Goal: Find specific page/section: Find specific page/section

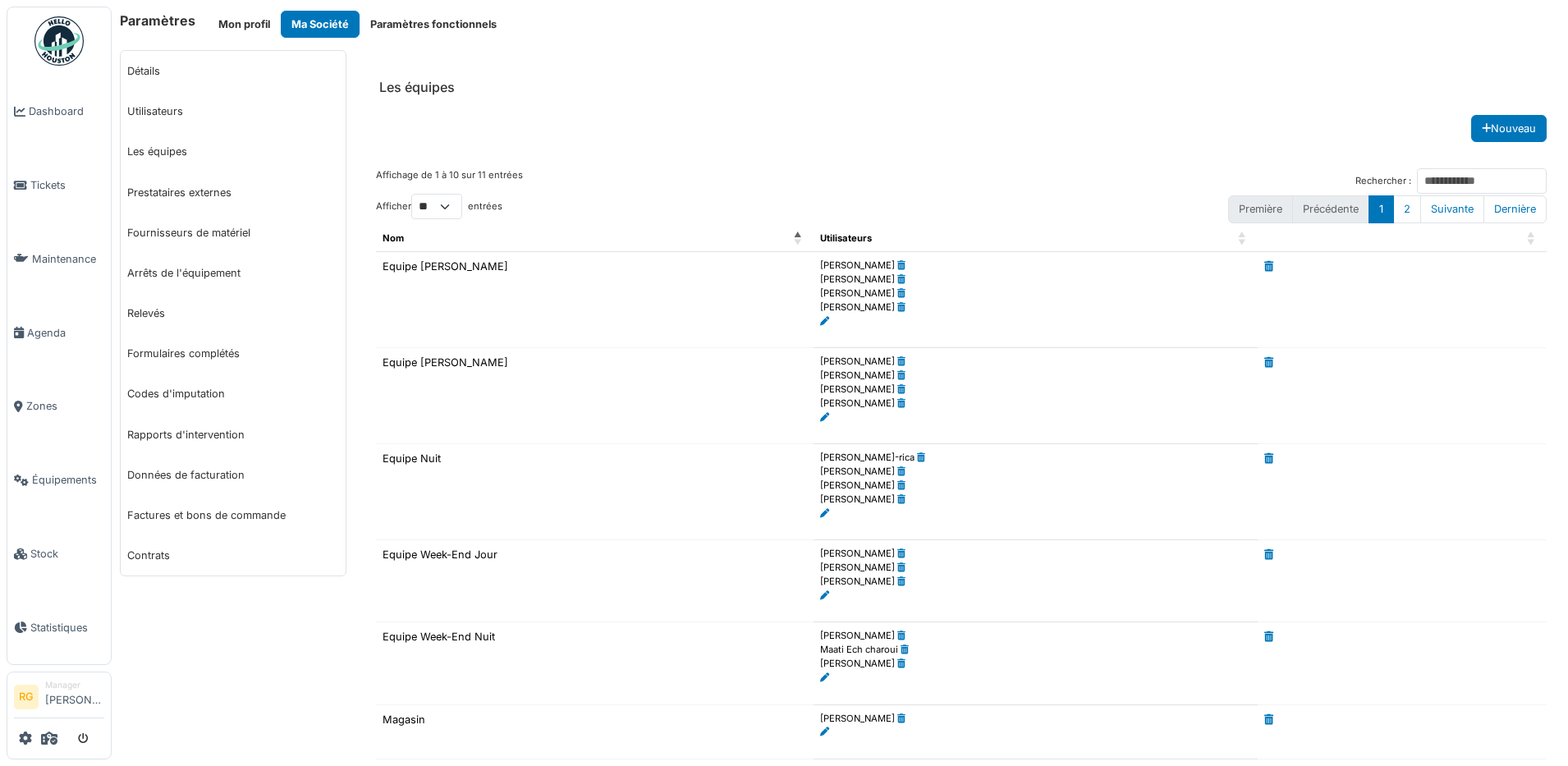
scroll to position [290, 0]
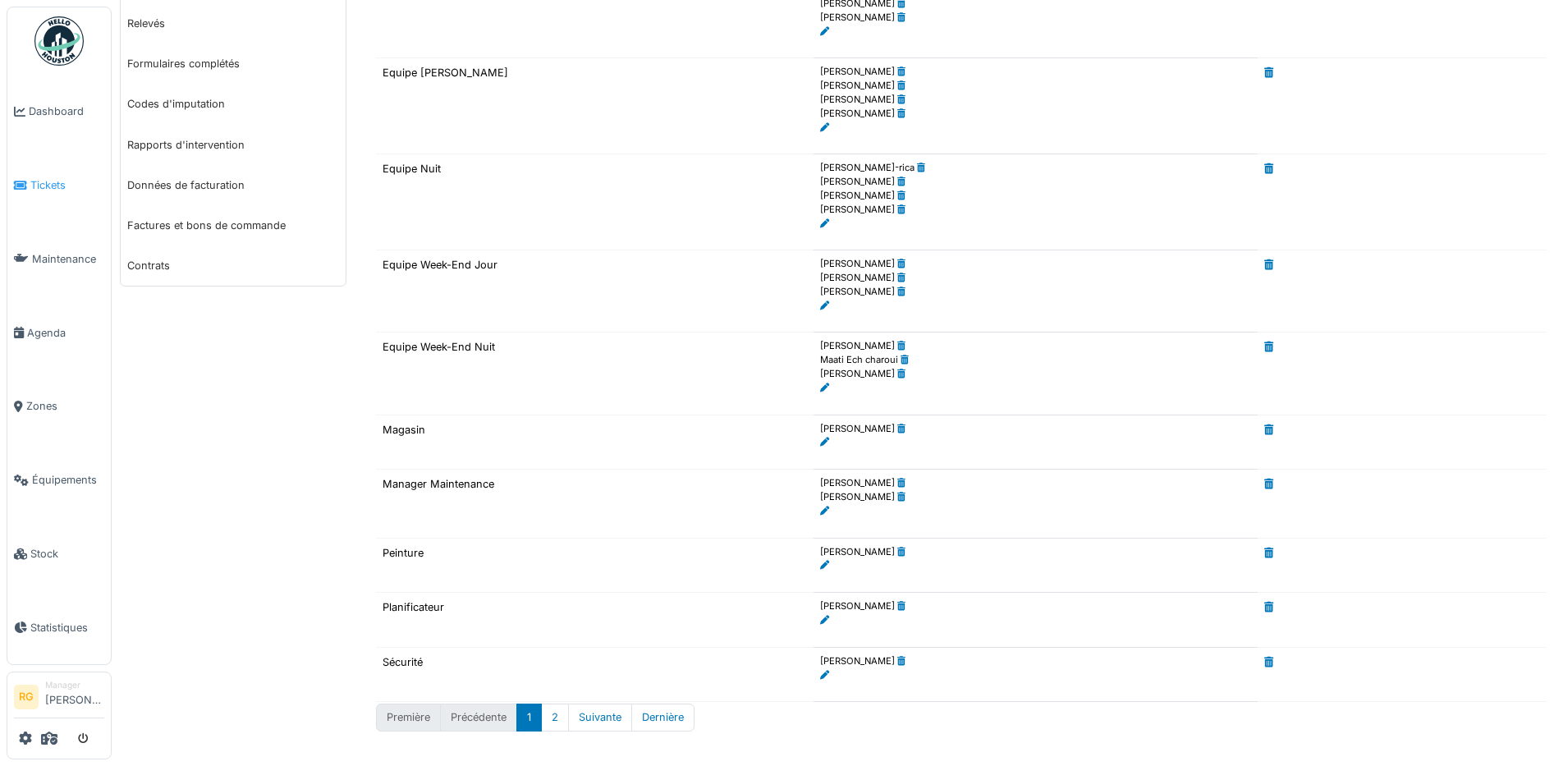
click at [53, 186] on span "Tickets" at bounding box center [67, 185] width 74 height 16
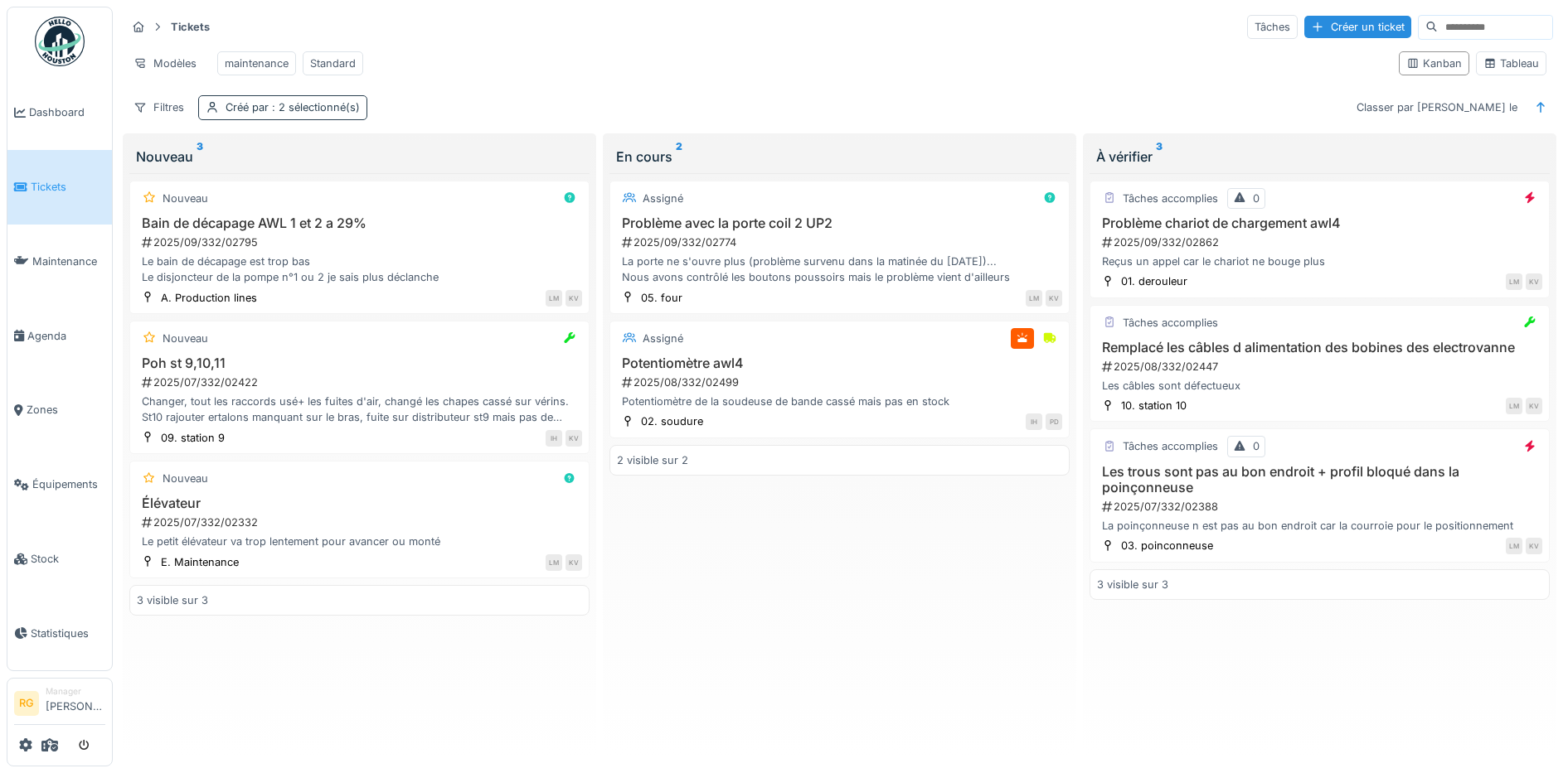
click at [268, 113] on span ": 2 sélectionné(s)" at bounding box center [314, 107] width 91 height 13
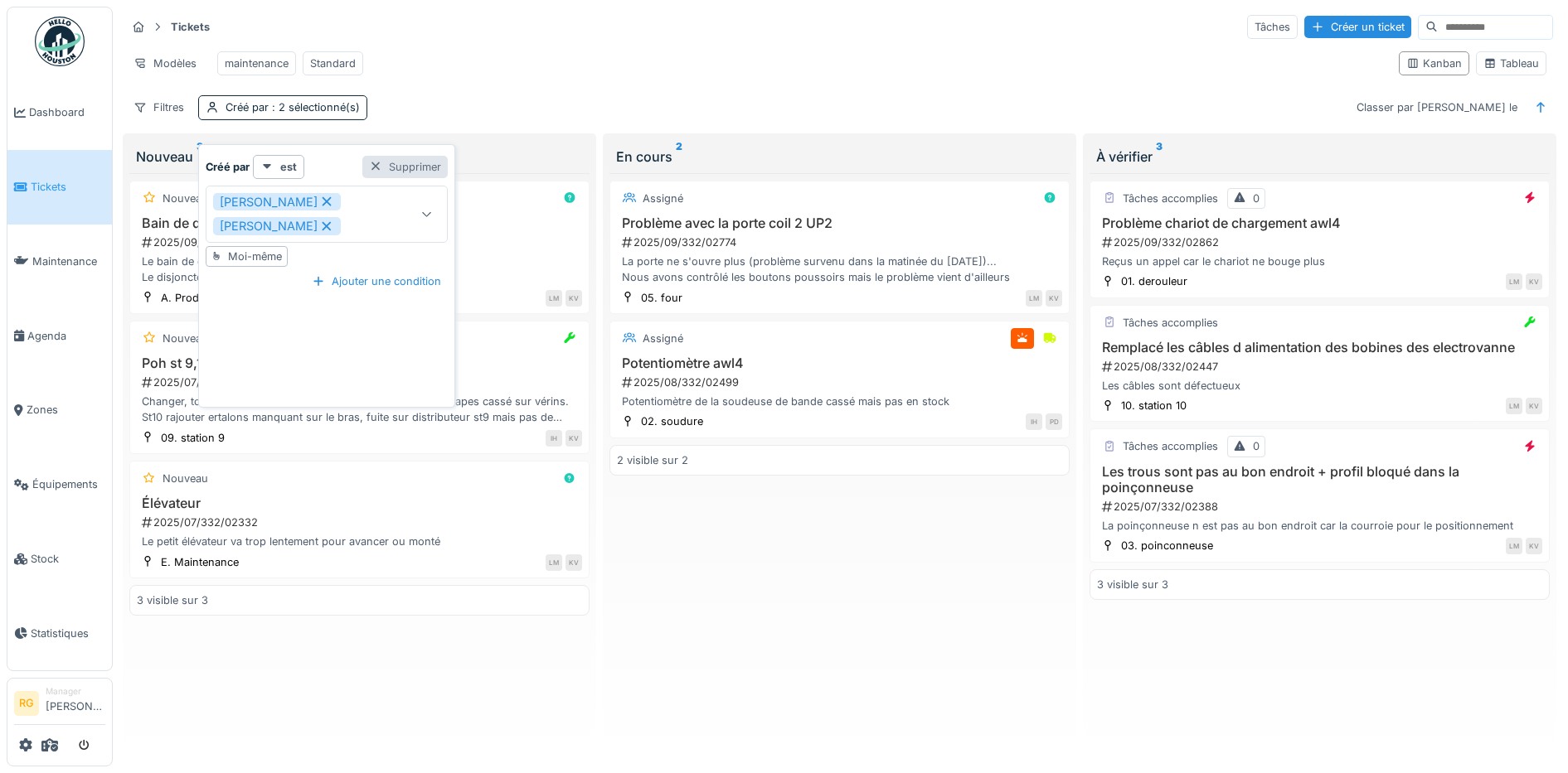
click at [384, 165] on div "Supprimer" at bounding box center [404, 167] width 85 height 22
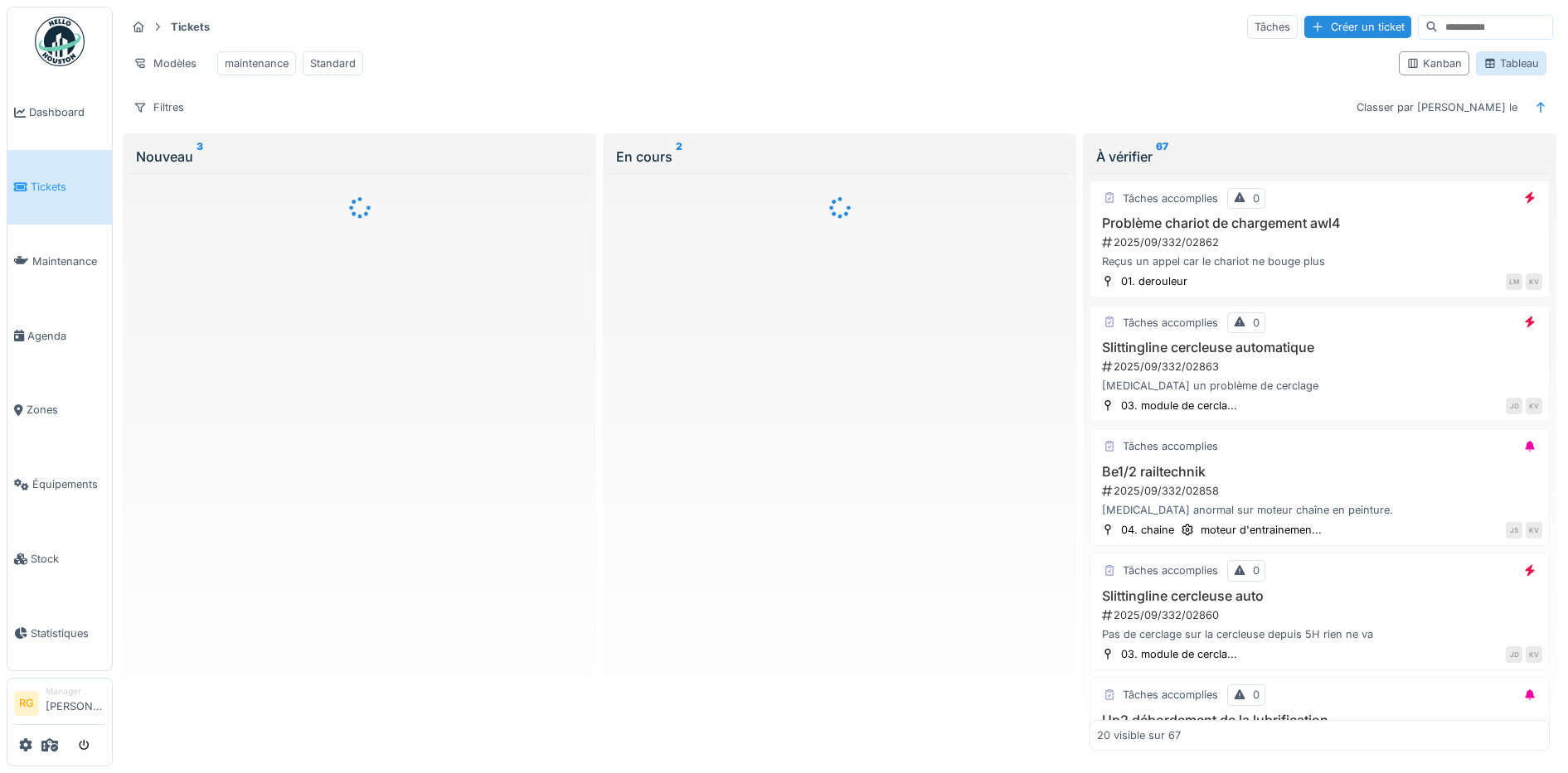
click at [1505, 71] on div "Tableau" at bounding box center [1511, 63] width 56 height 16
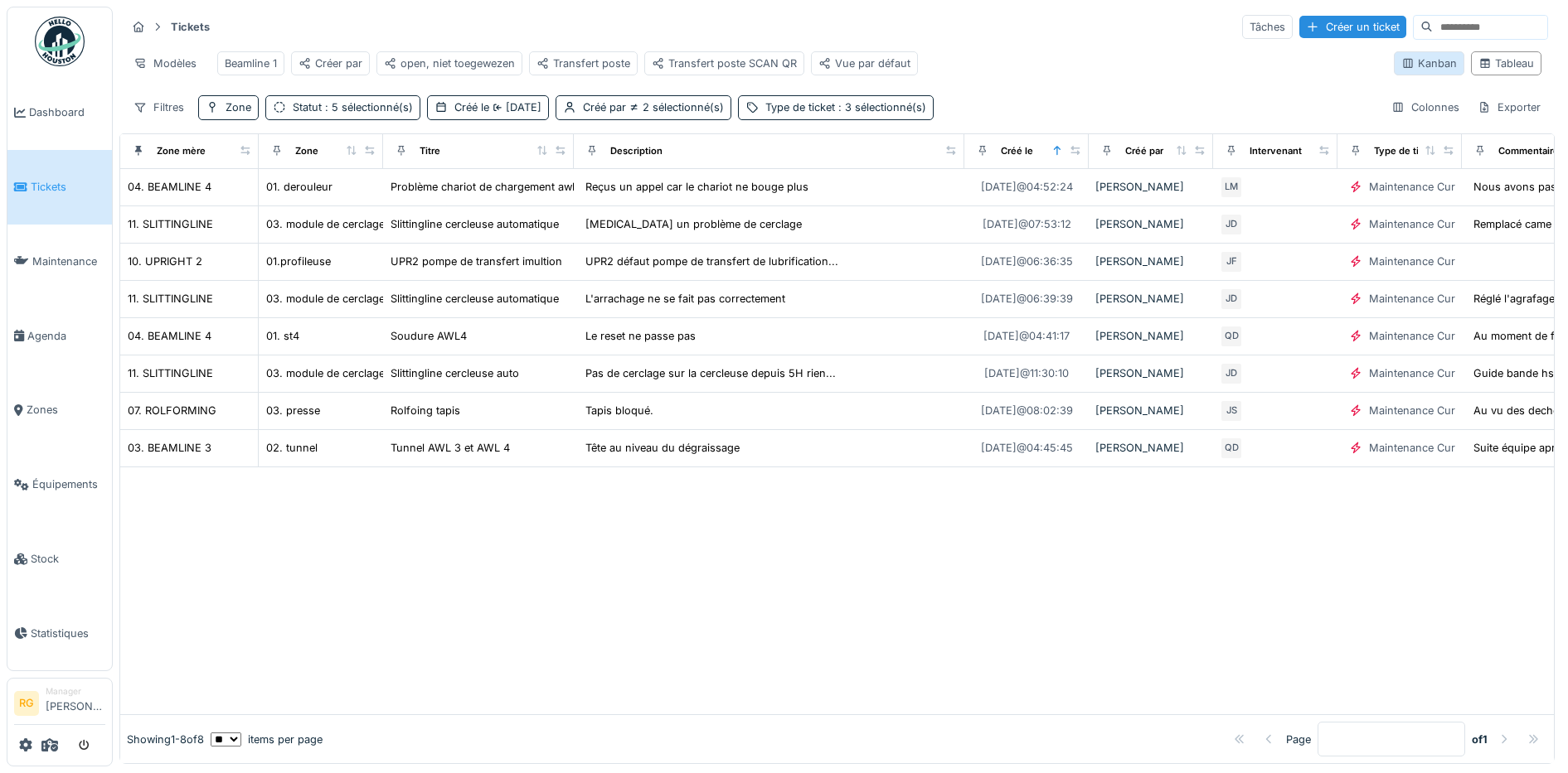
click at [1402, 71] on div "Kanban" at bounding box center [1429, 63] width 56 height 16
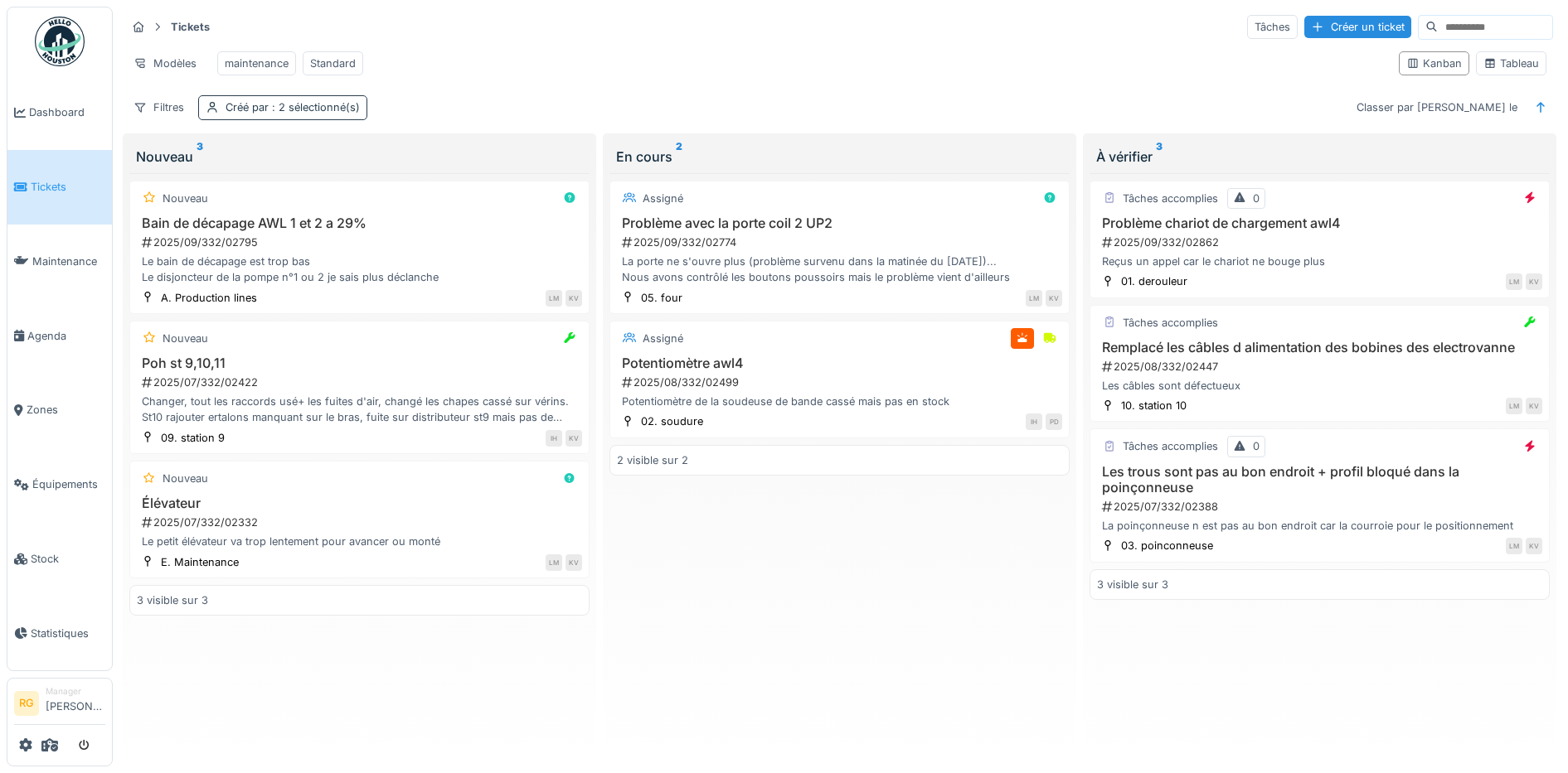
click at [322, 113] on span ": 2 sélectionné(s)" at bounding box center [314, 107] width 91 height 13
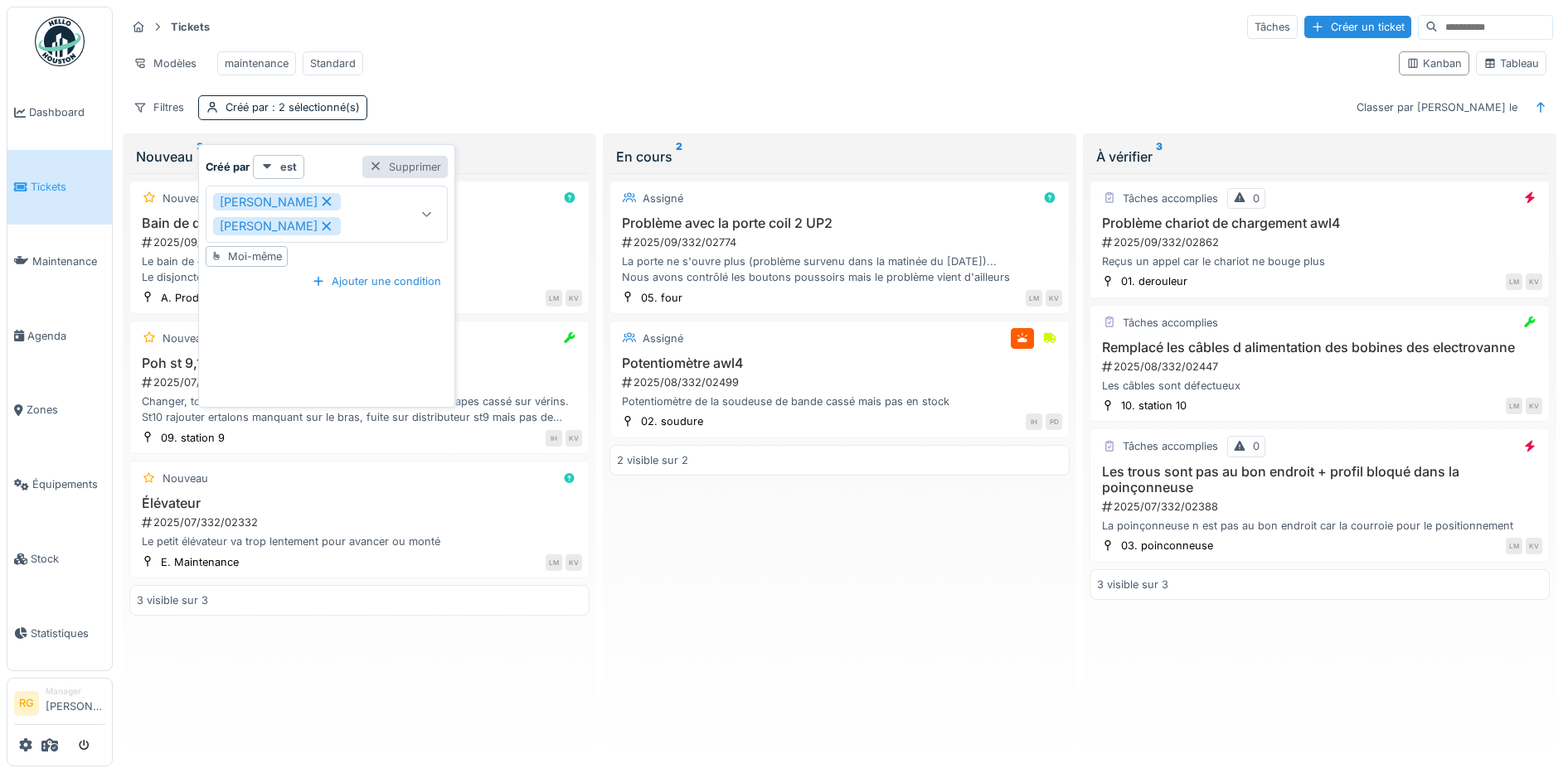
click at [382, 162] on div "Supprimer" at bounding box center [404, 167] width 85 height 22
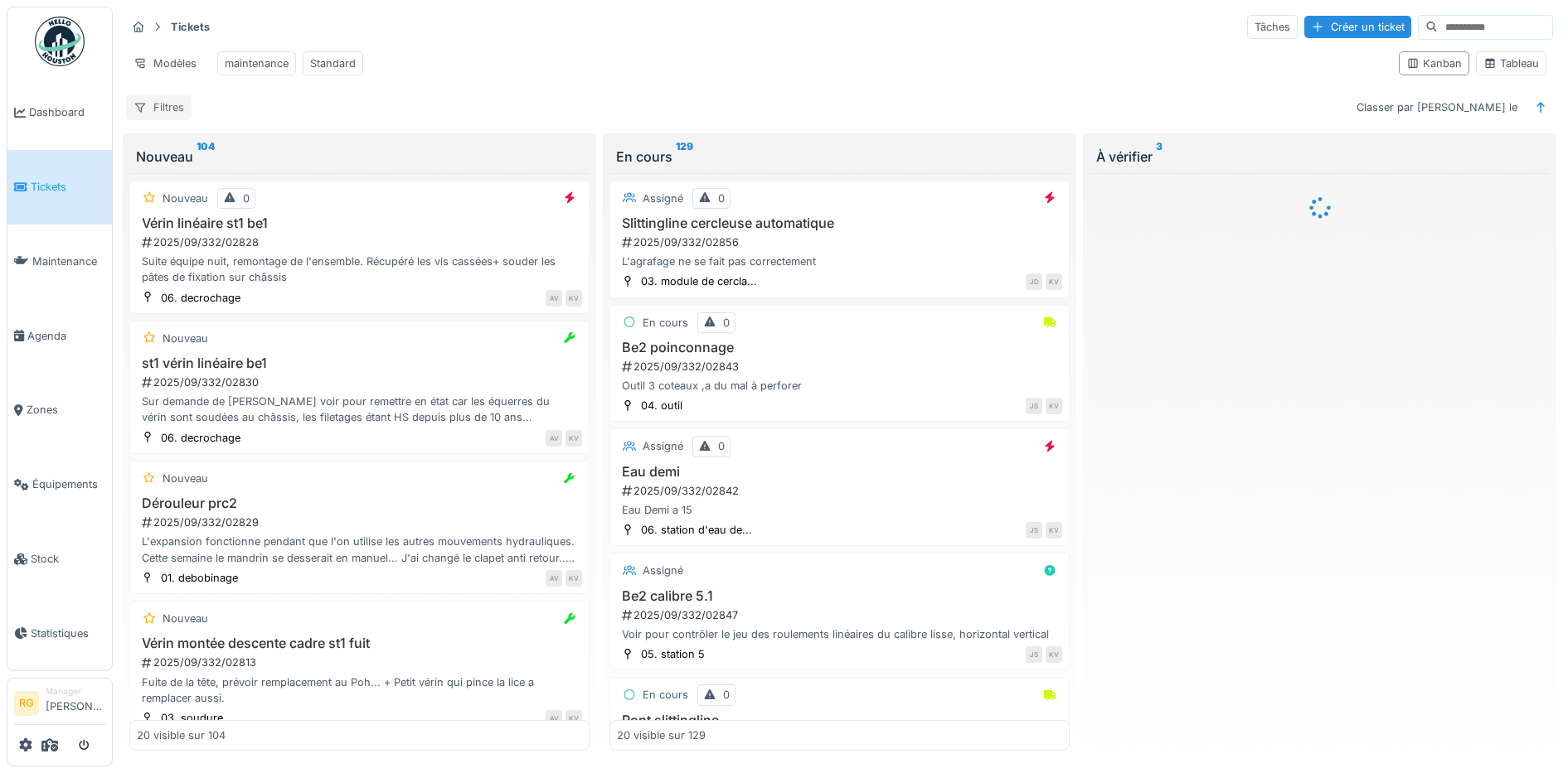
click at [166, 119] on div "Filtres" at bounding box center [158, 107] width 65 height 24
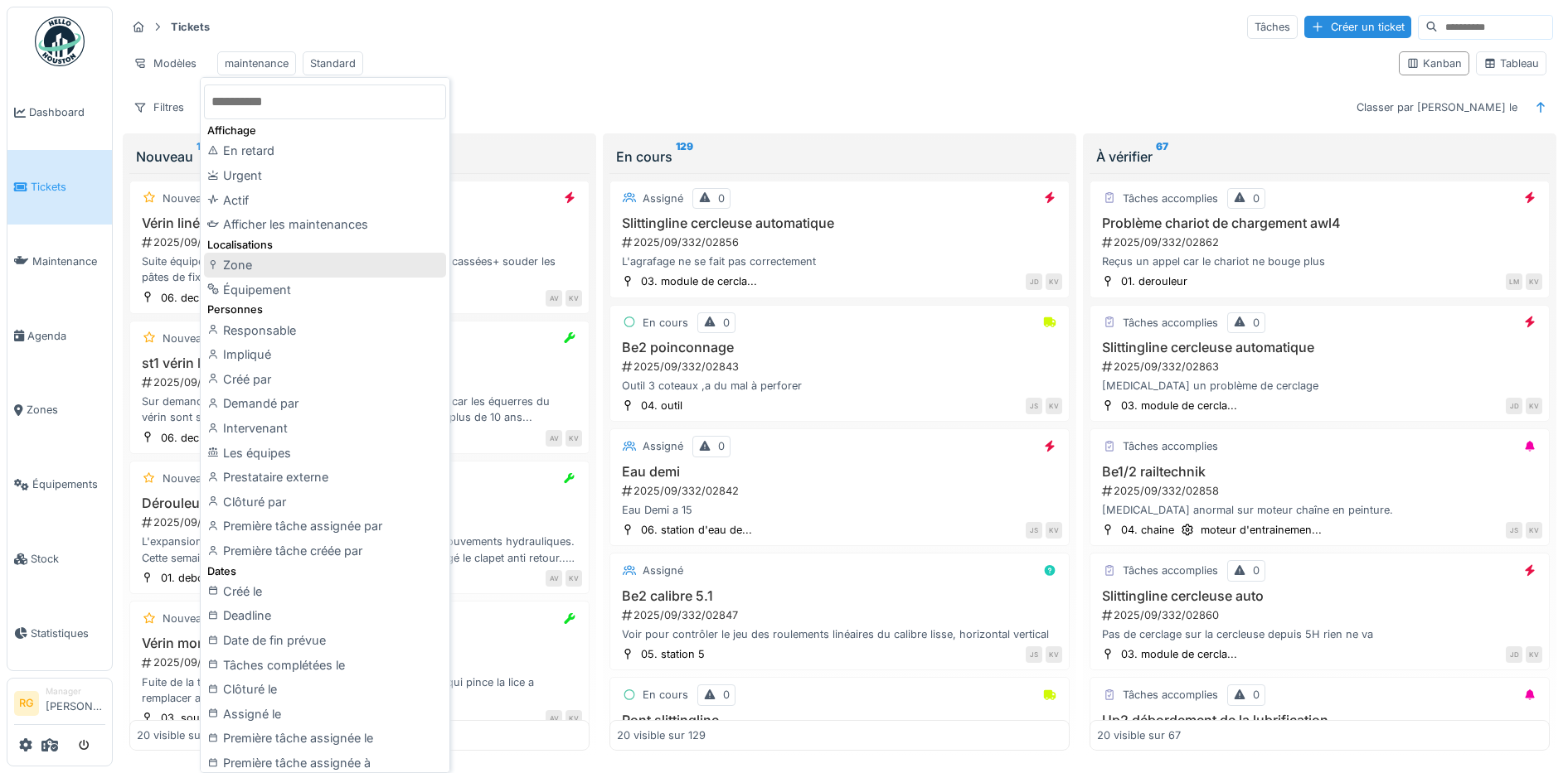
click at [245, 266] on div "Zone" at bounding box center [325, 265] width 242 height 25
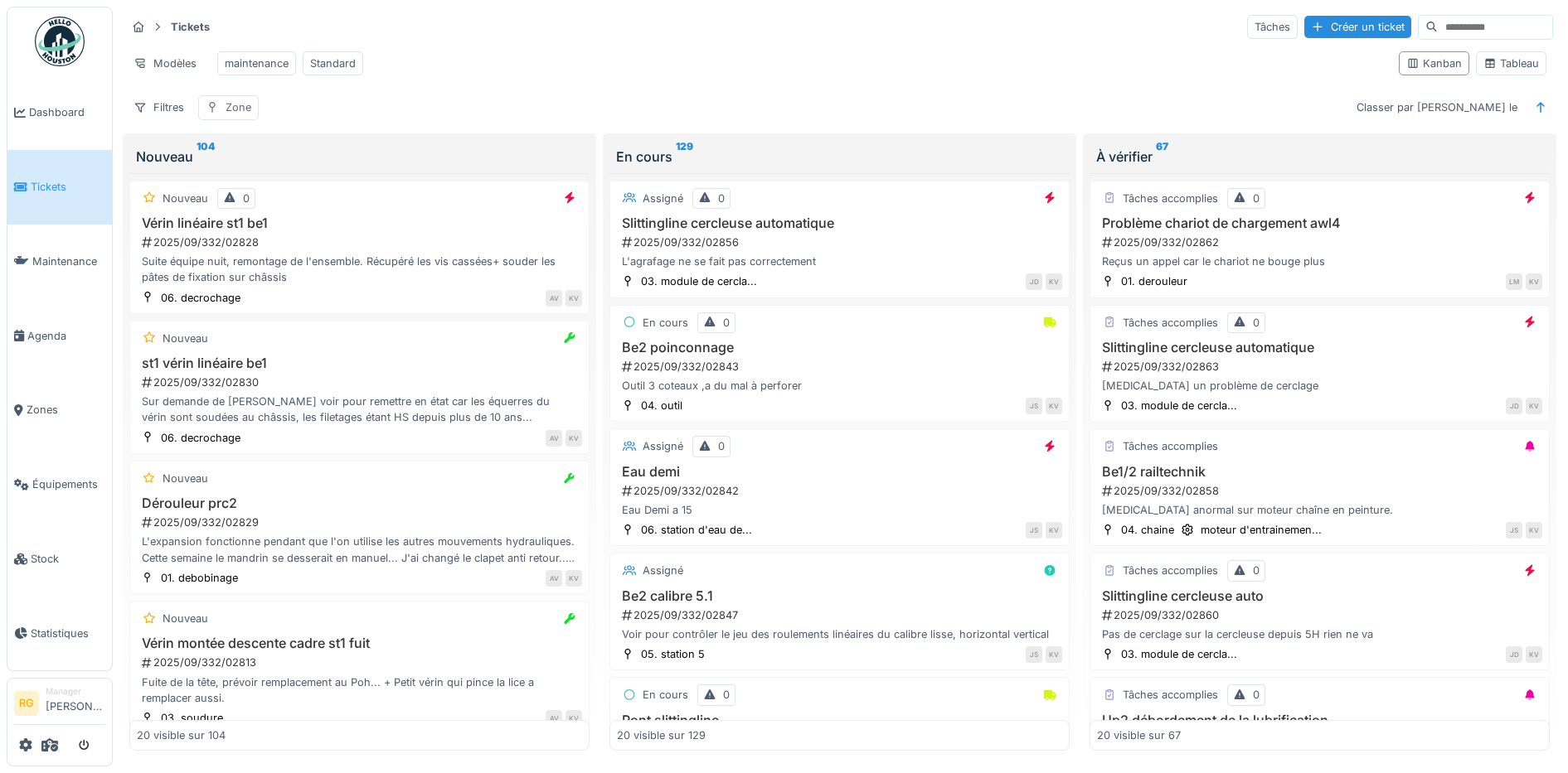
click at [240, 115] on div "Zone" at bounding box center [238, 107] width 25 height 16
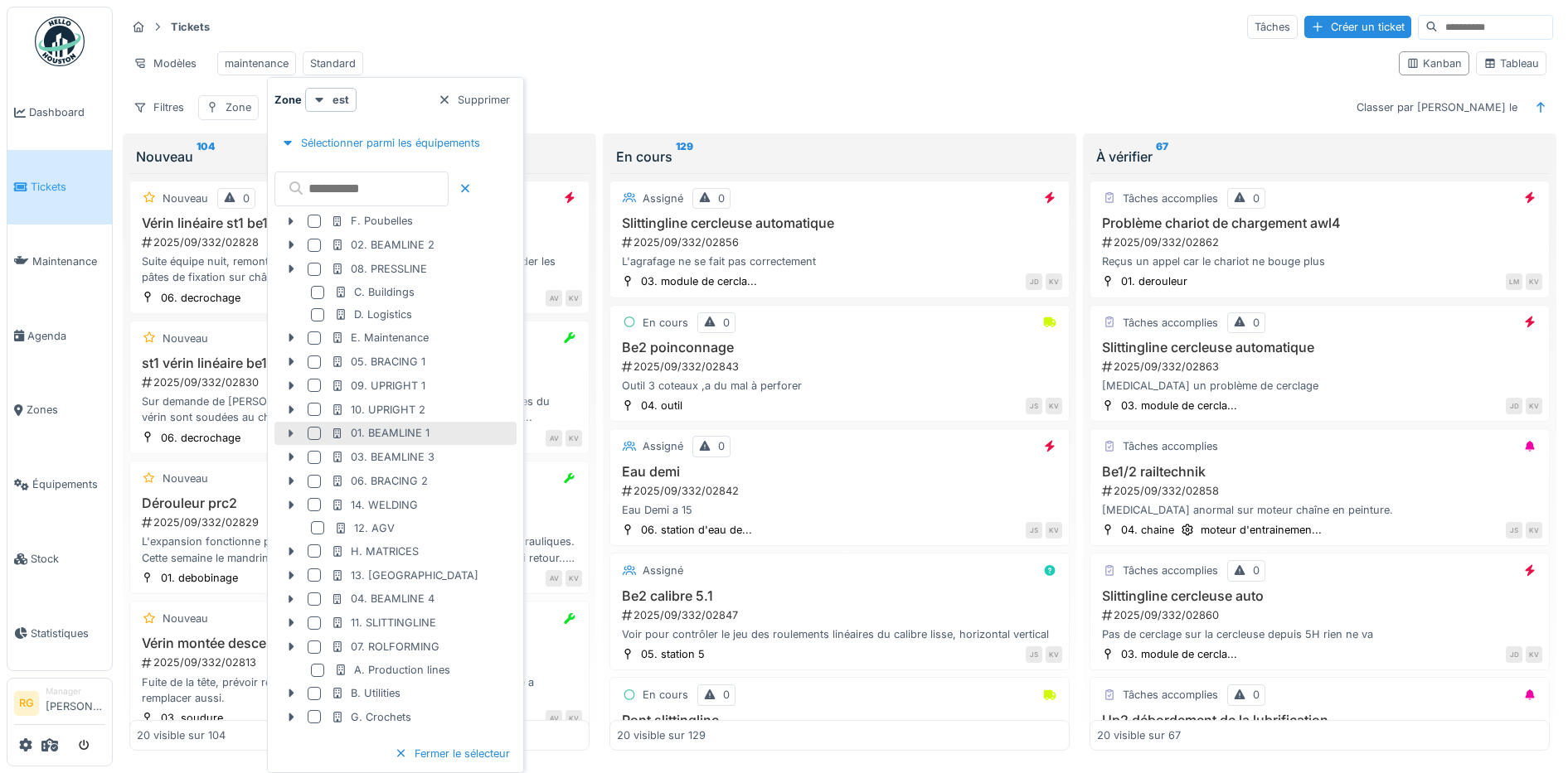
click at [289, 436] on icon at bounding box center [291, 433] width 5 height 8
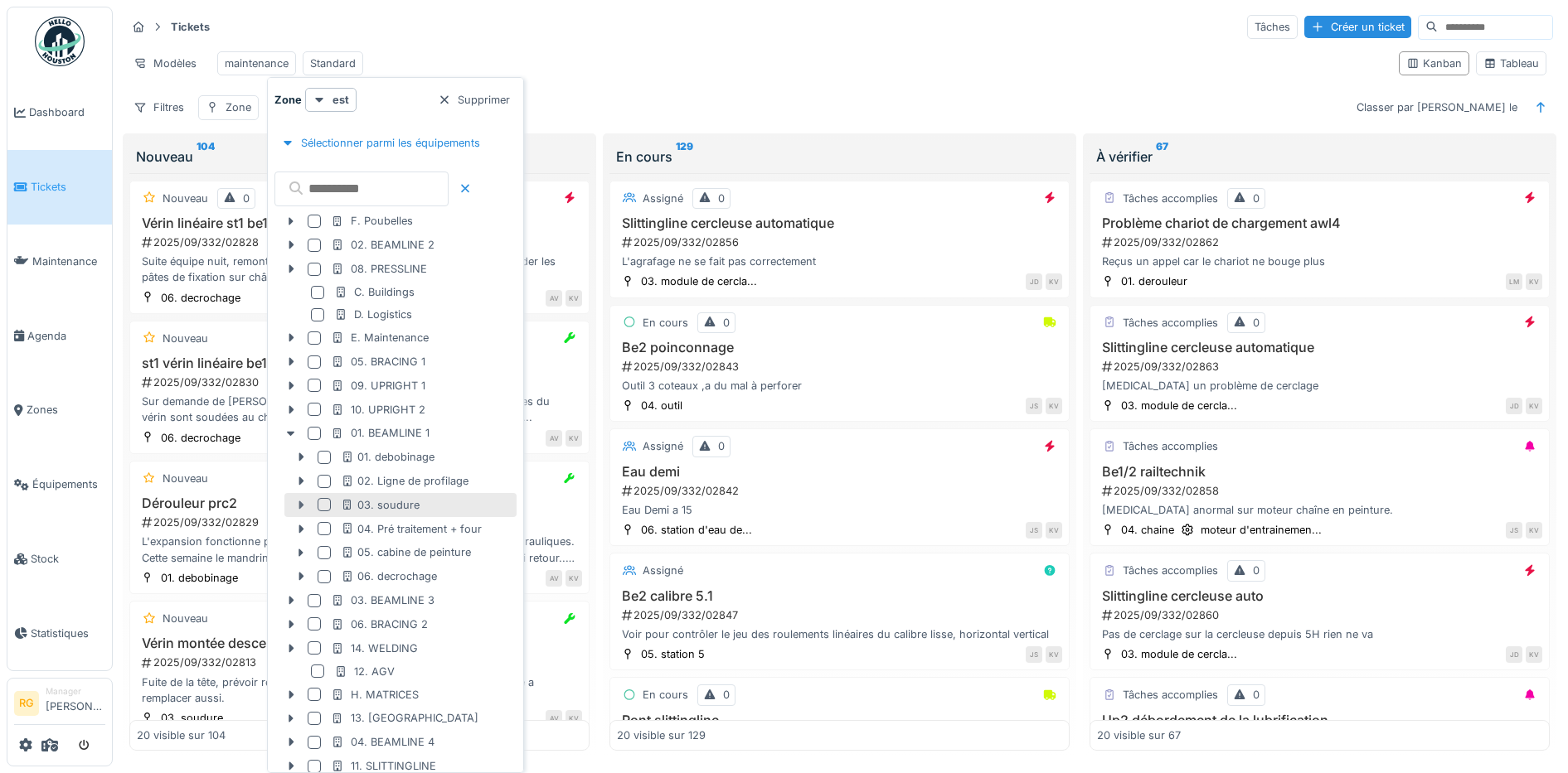
click at [301, 507] on icon at bounding box center [301, 506] width 5 height 8
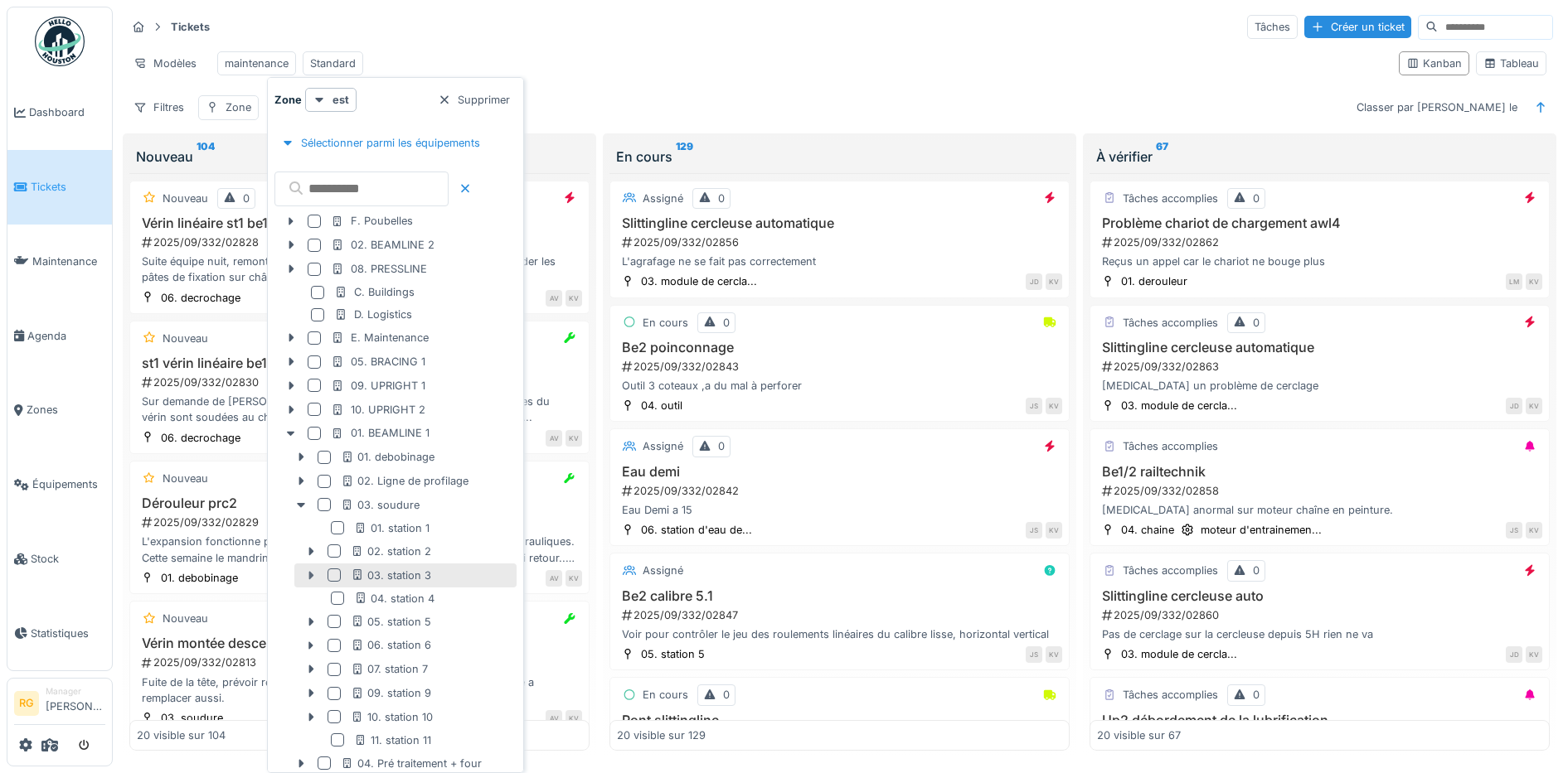
click at [311, 574] on icon at bounding box center [311, 575] width 5 height 8
click at [338, 578] on div at bounding box center [334, 575] width 14 height 14
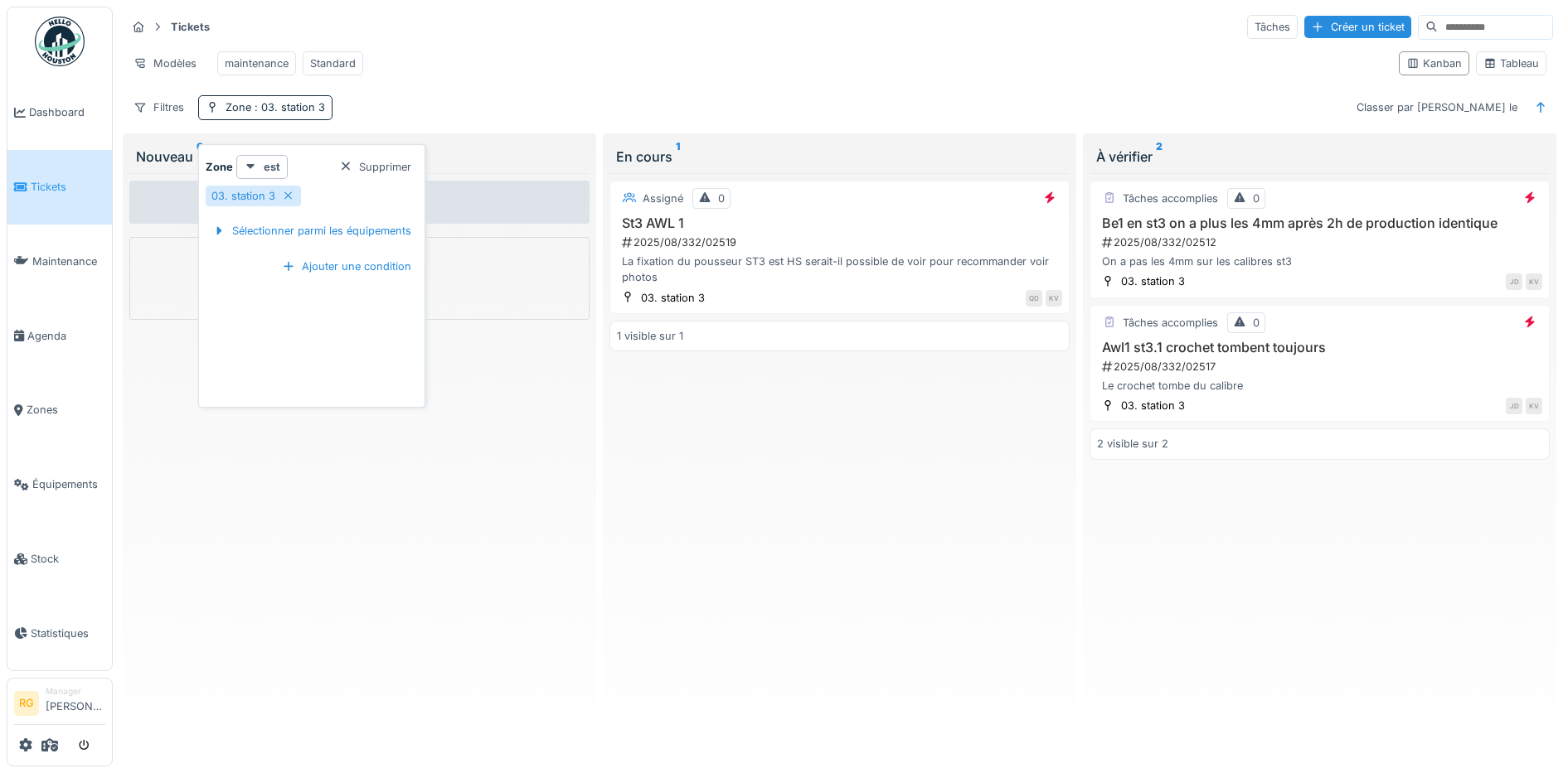
click at [551, 58] on div "Modèles maintenance Standard" at bounding box center [756, 63] width 1259 height 37
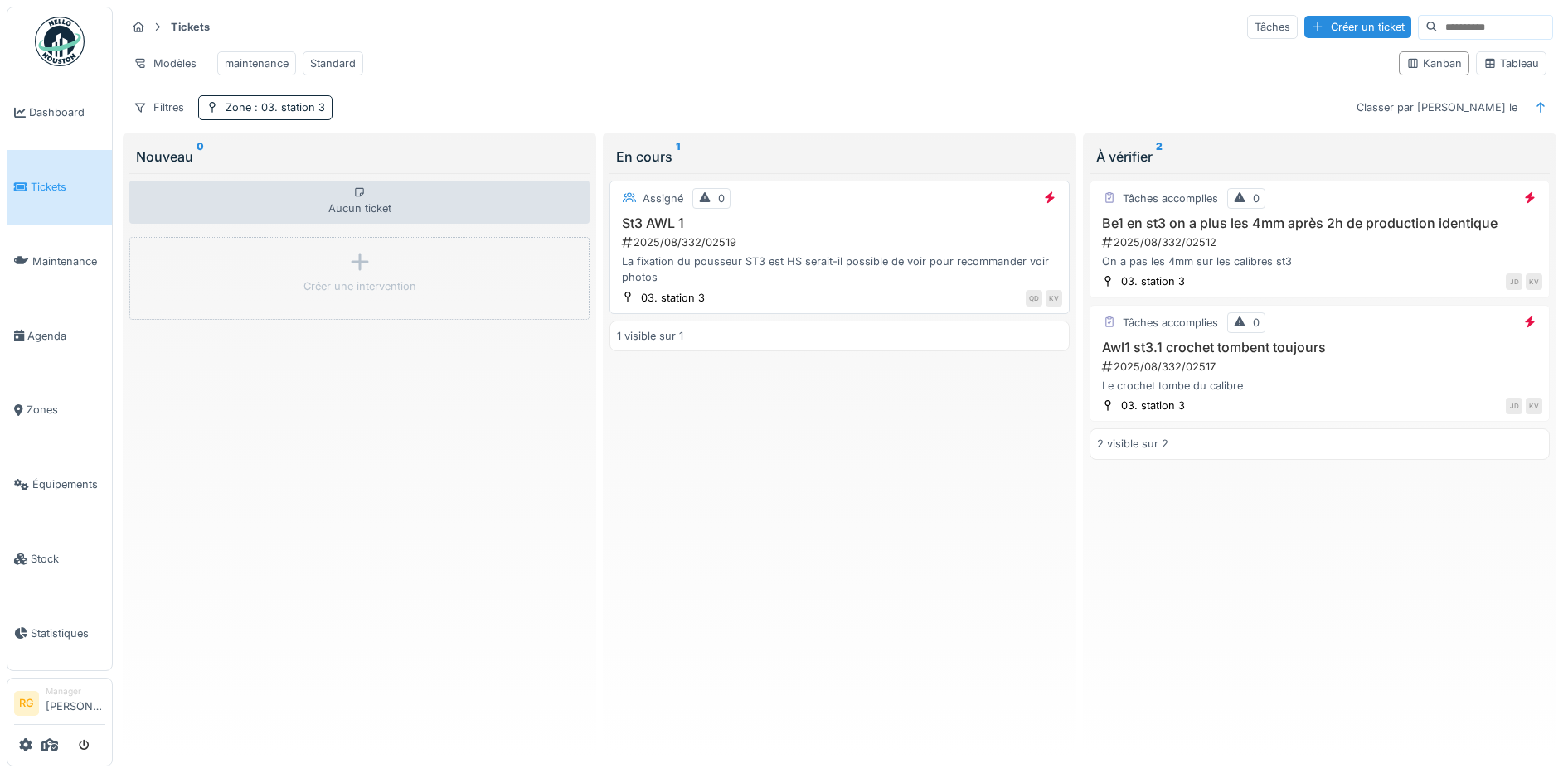
click at [861, 250] on div "2025/08/332/02519" at bounding box center [841, 242] width 442 height 16
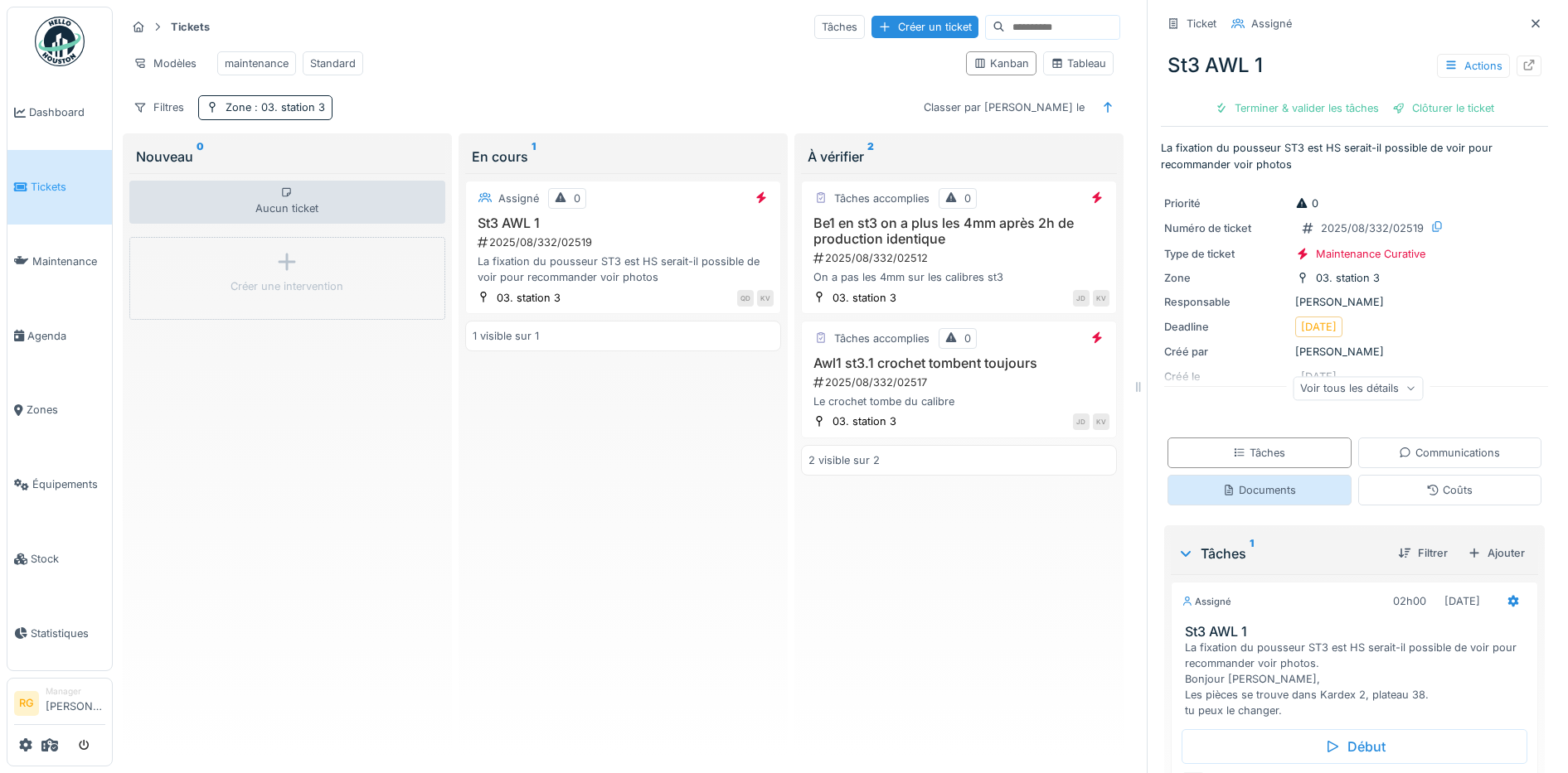
click at [1240, 493] on div "Documents" at bounding box center [1258, 490] width 74 height 16
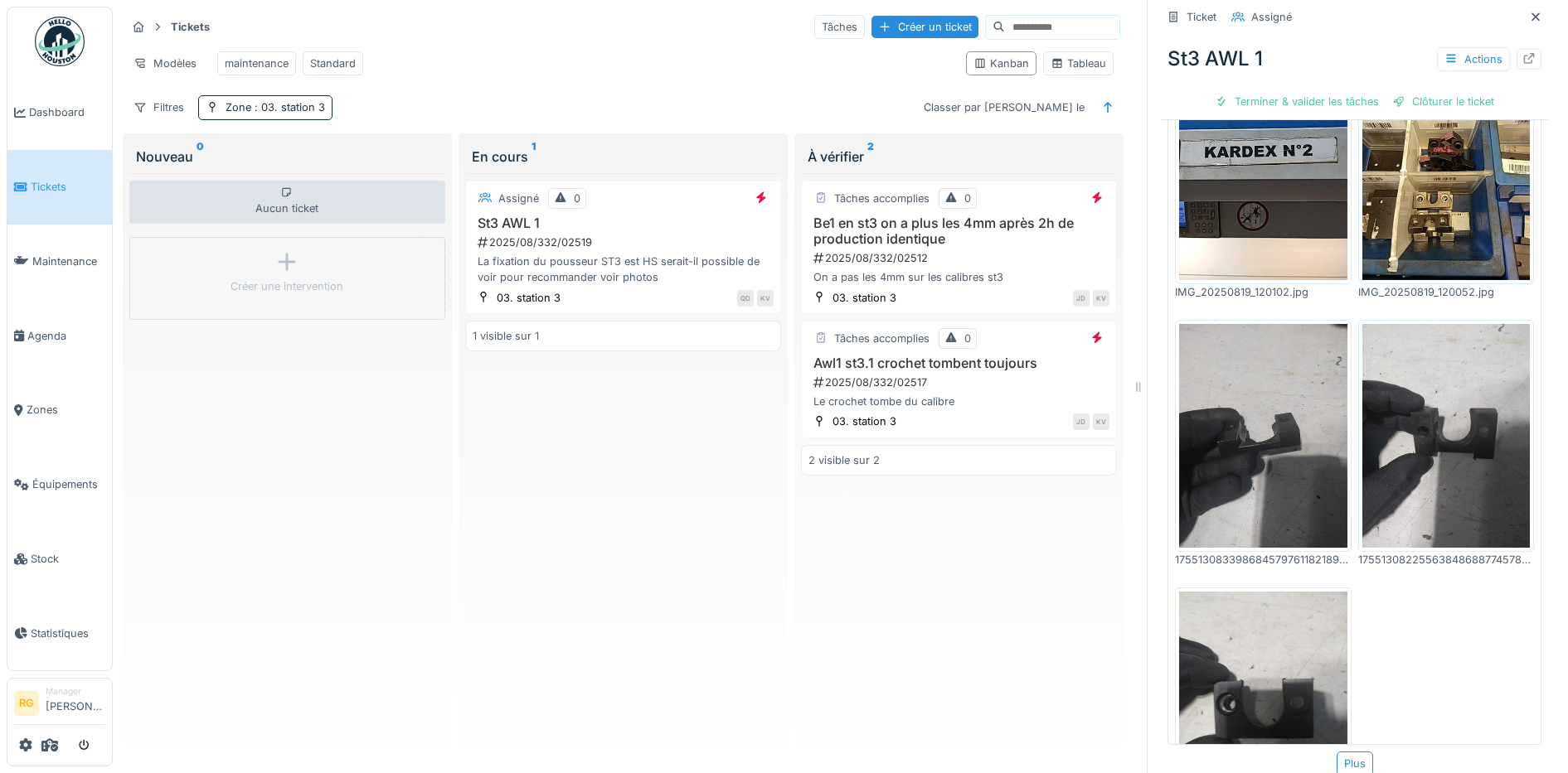
scroll to position [268, 0]
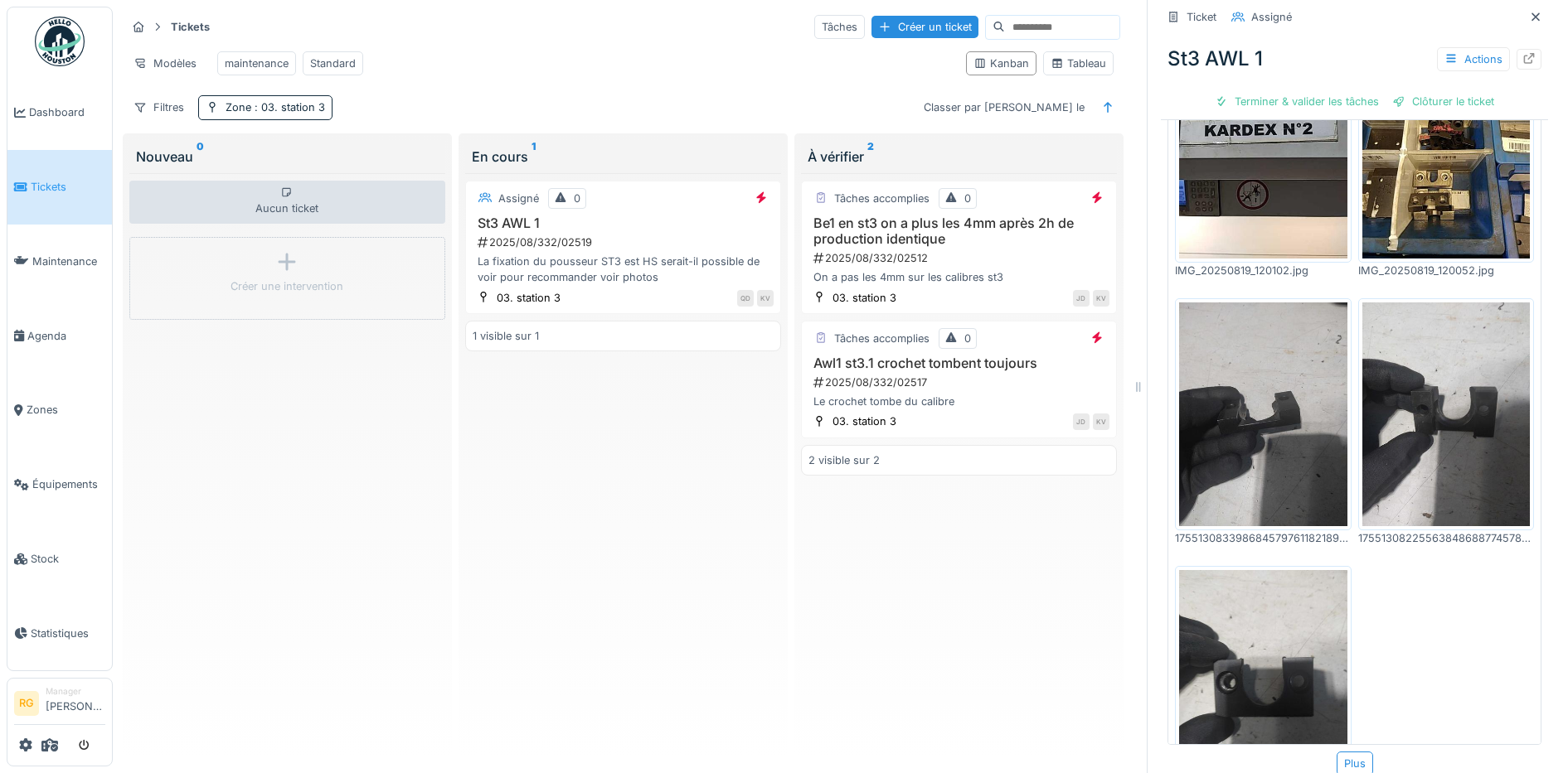
click at [1393, 371] on img at bounding box center [1446, 414] width 168 height 224
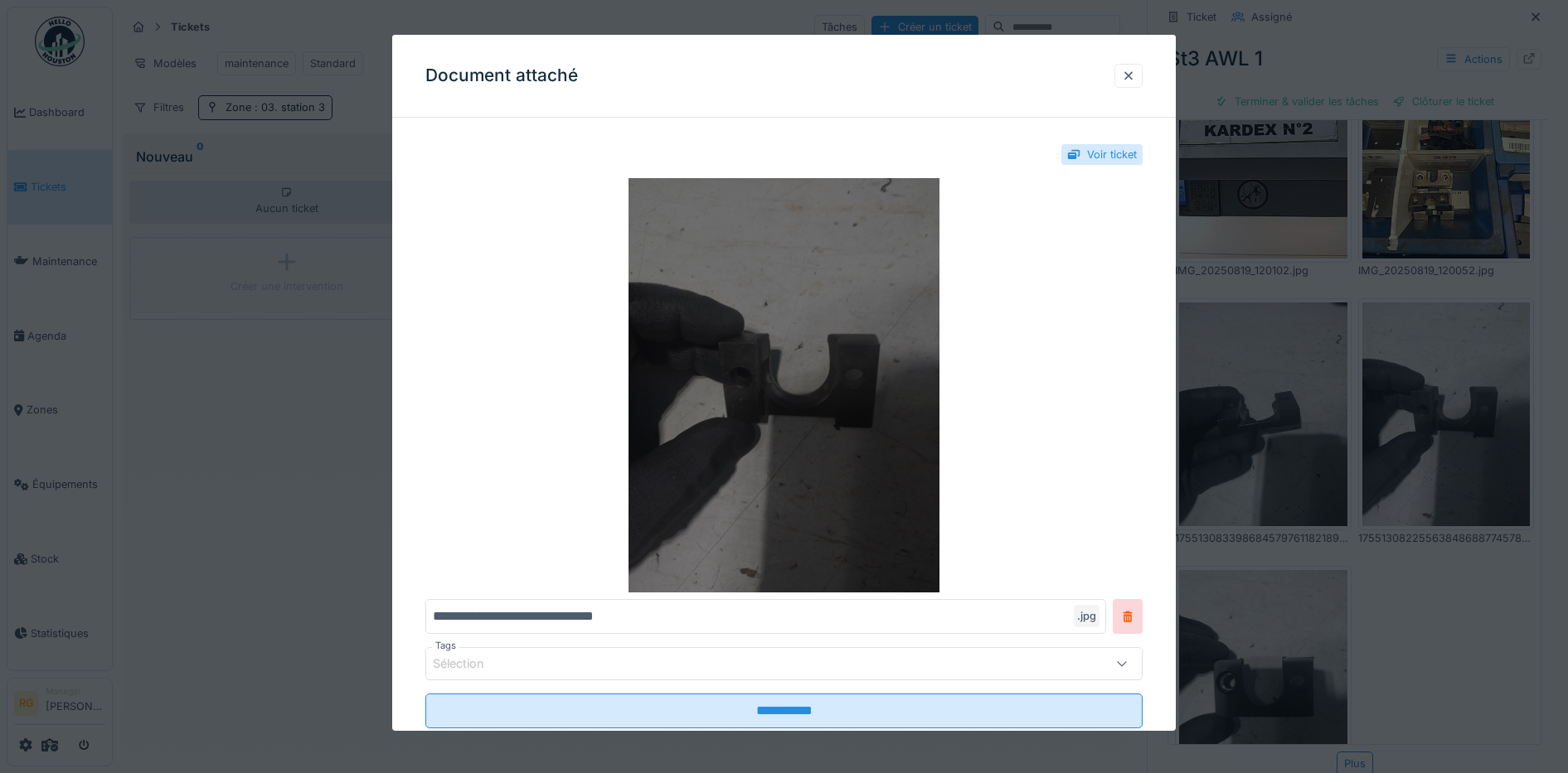
click at [793, 427] on img at bounding box center [784, 386] width 718 height 414
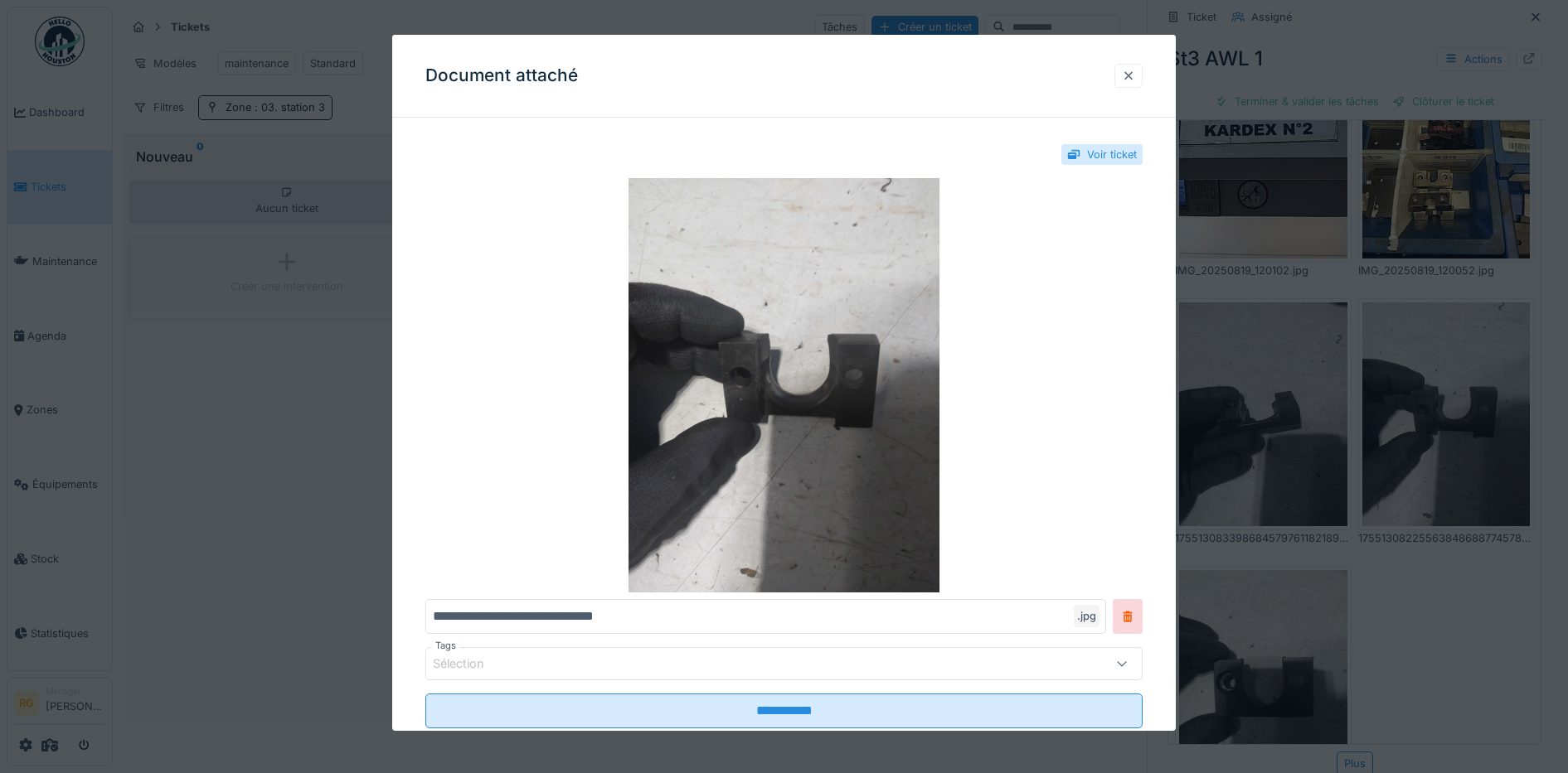
click at [1135, 79] on div at bounding box center [1129, 75] width 14 height 16
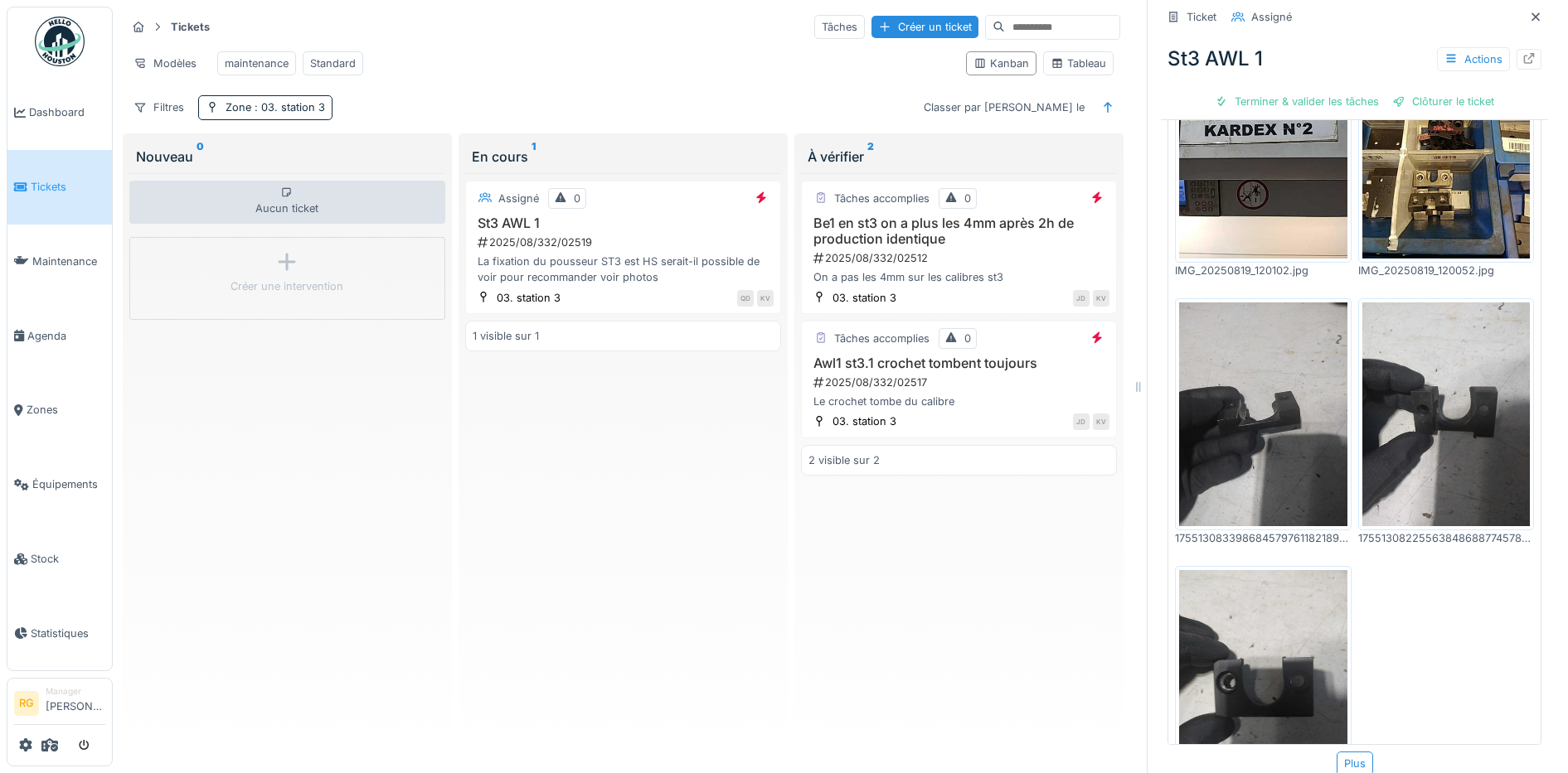
click at [1389, 171] on img at bounding box center [1446, 146] width 168 height 224
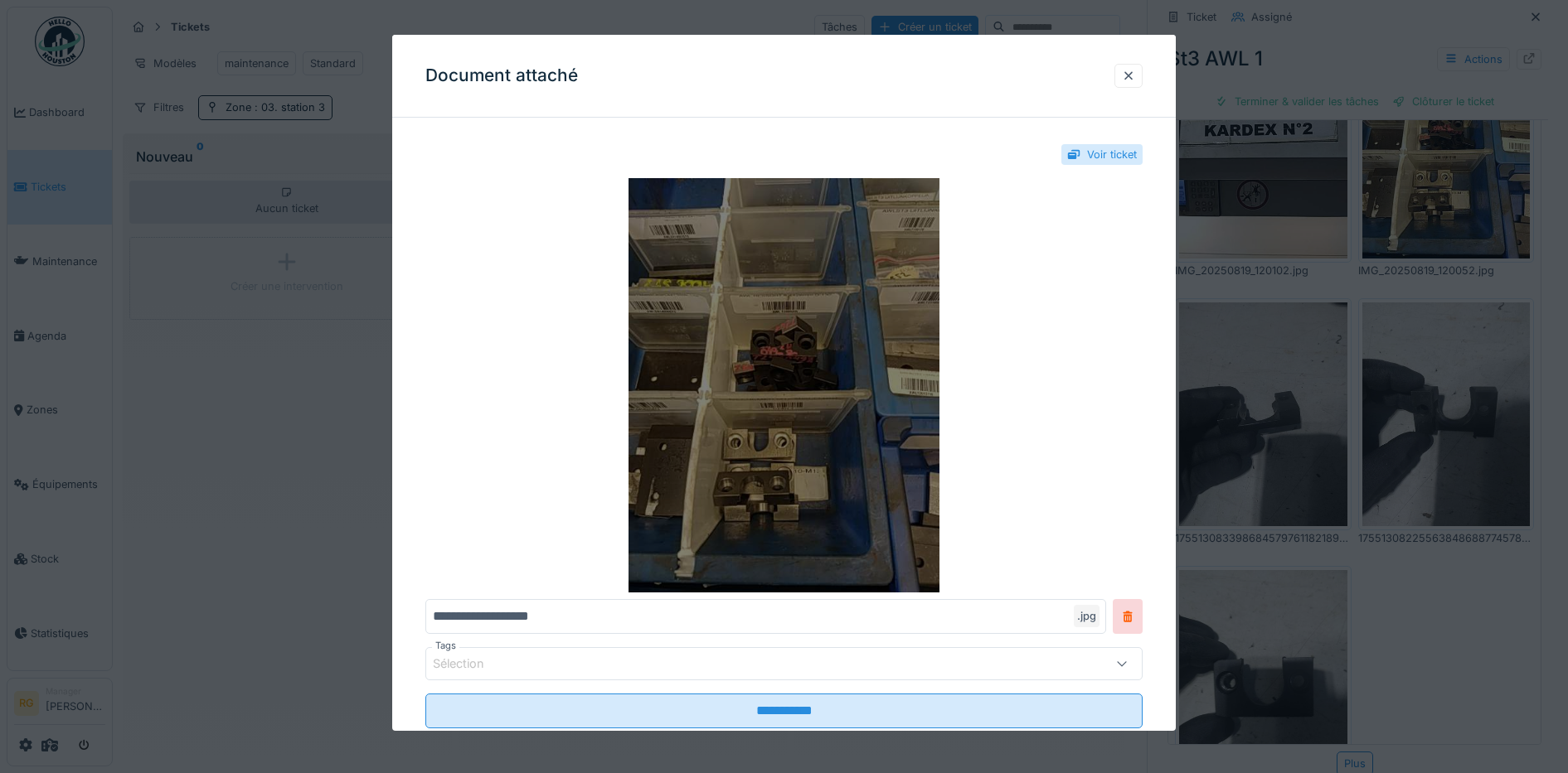
click at [838, 383] on img at bounding box center [784, 386] width 718 height 414
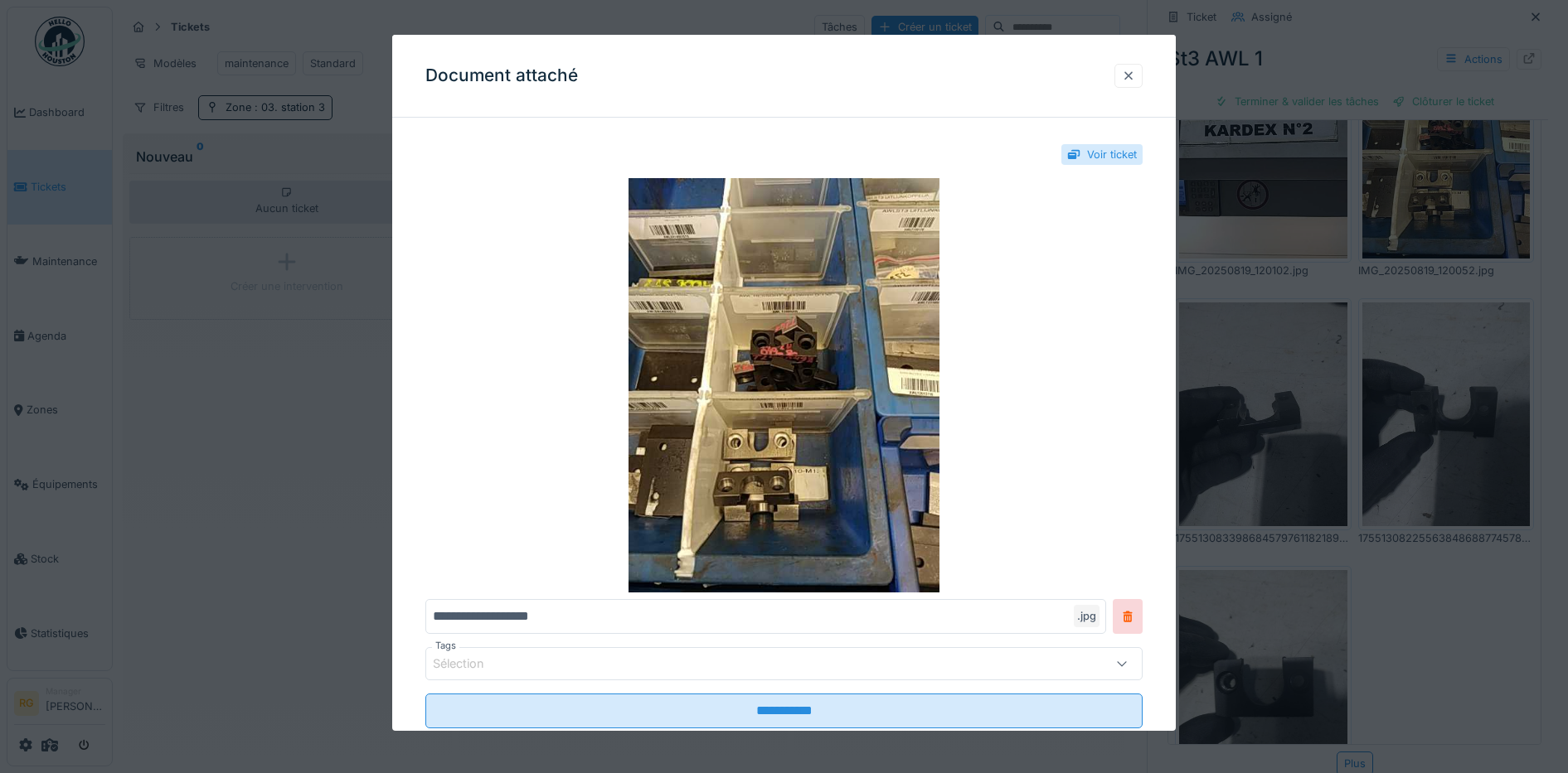
click at [1135, 79] on div at bounding box center [1129, 75] width 14 height 16
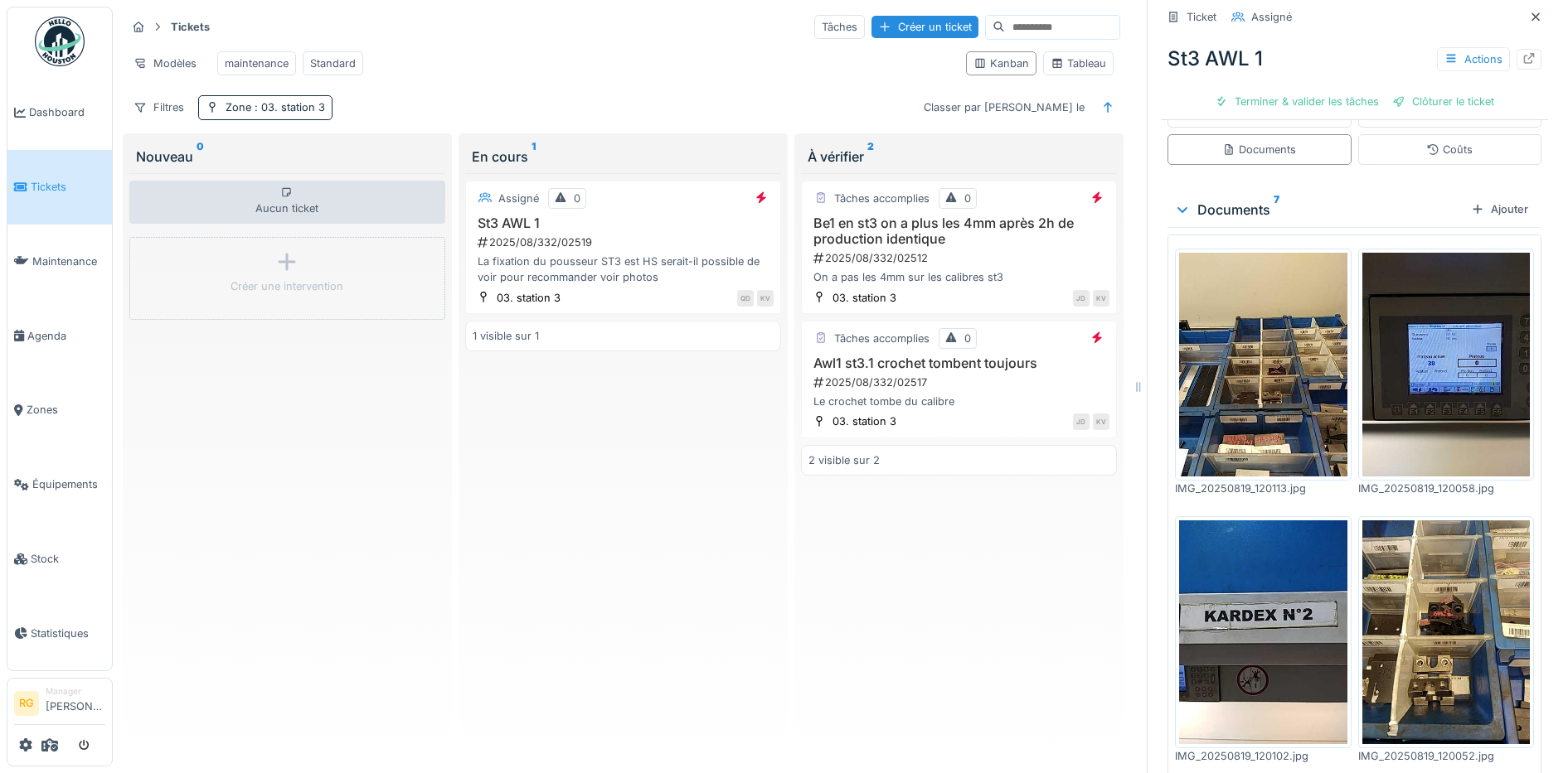
scroll to position [0, 0]
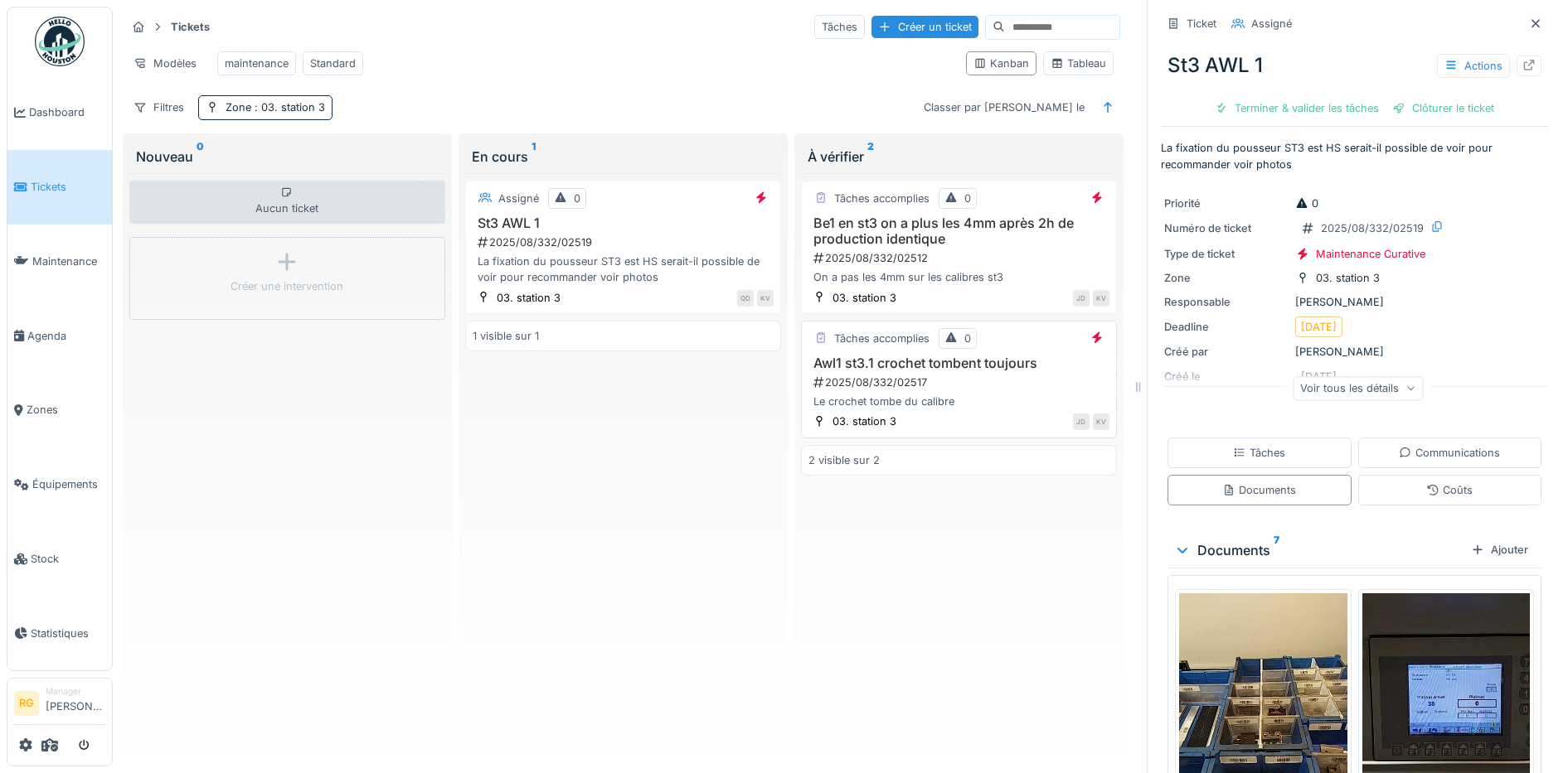
click at [932, 386] on div "2025/08/332/02517" at bounding box center [960, 382] width 298 height 16
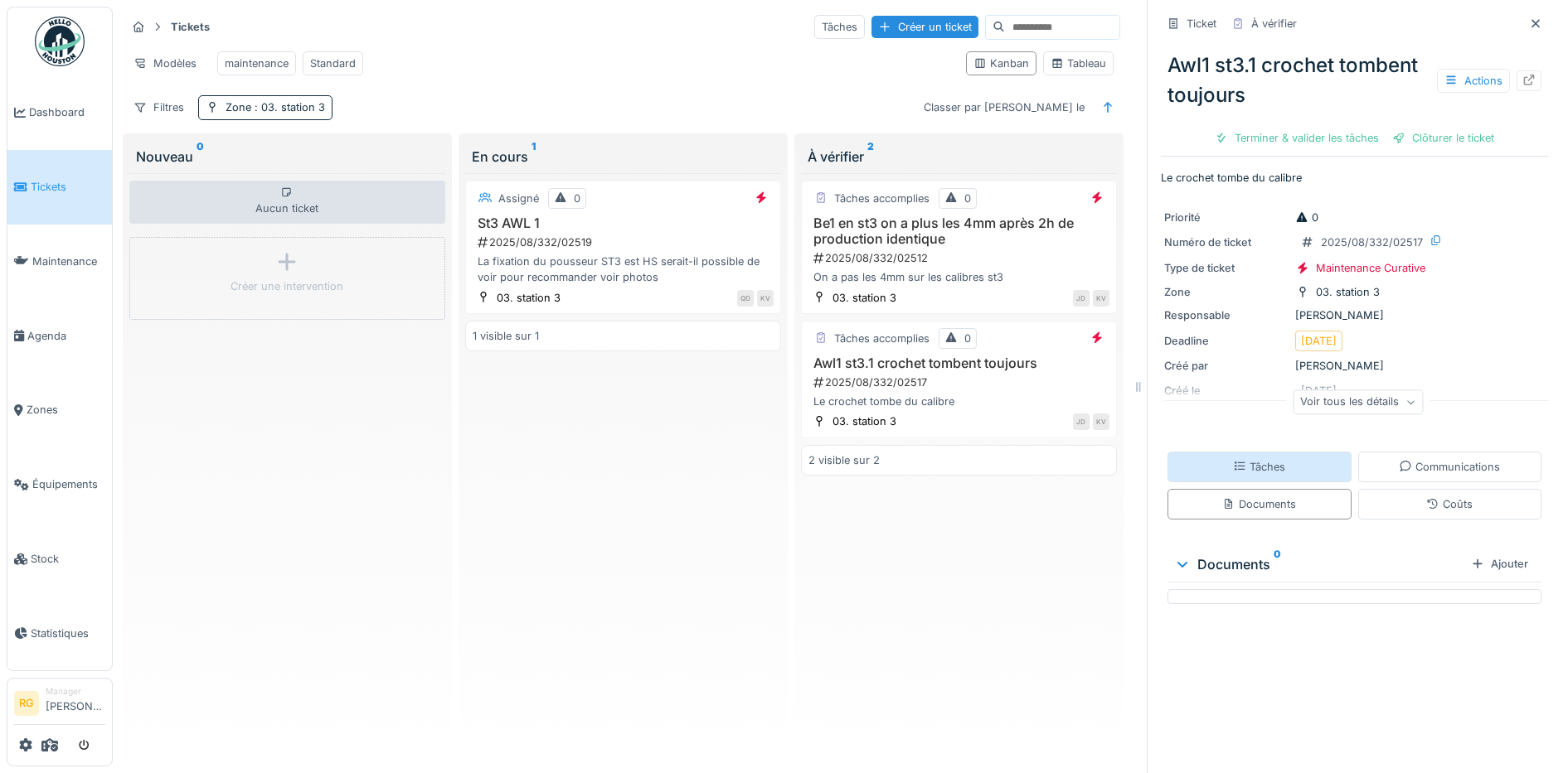
click at [1263, 459] on div "Tâches" at bounding box center [1259, 467] width 52 height 16
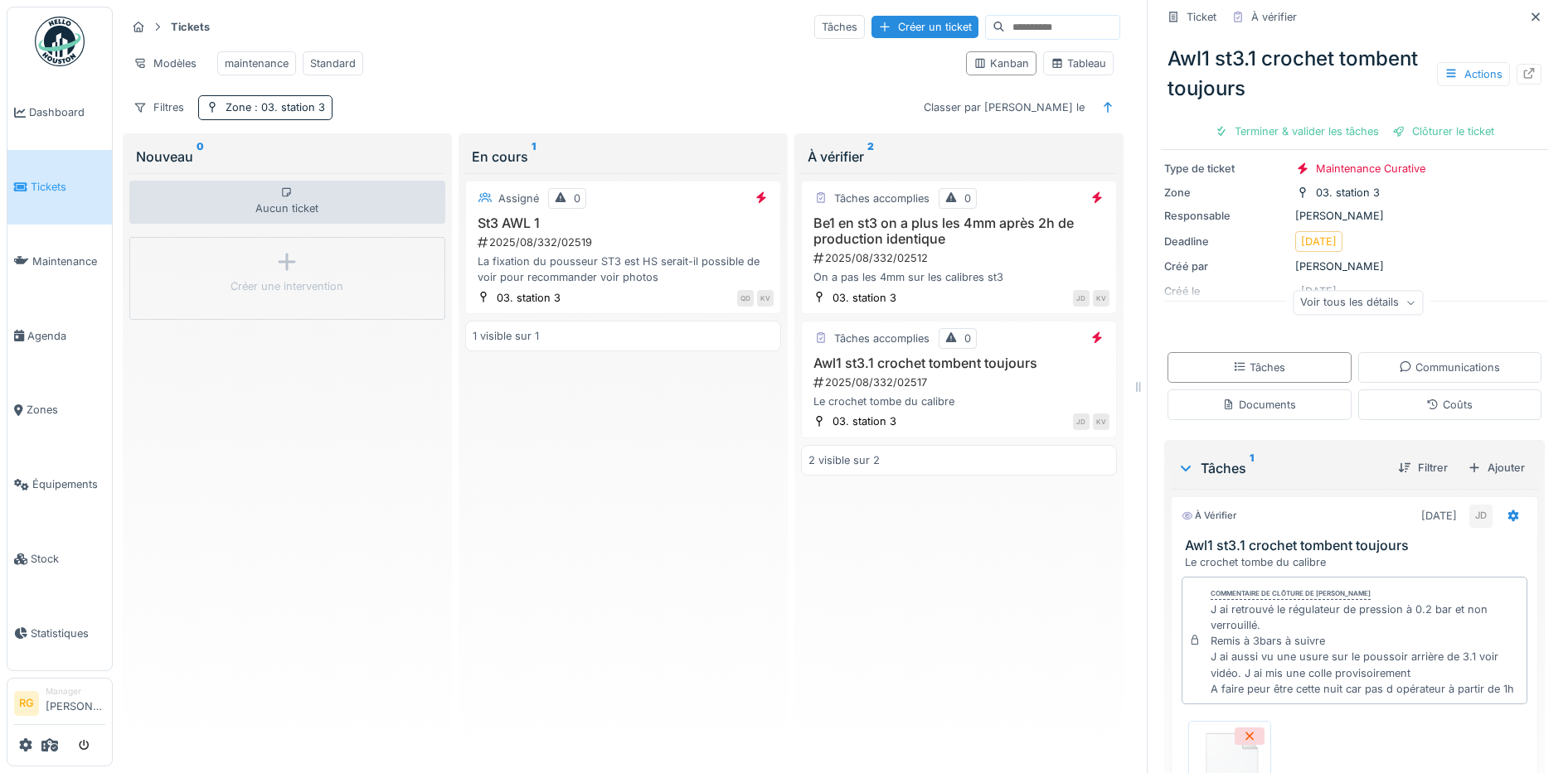
scroll to position [301, 0]
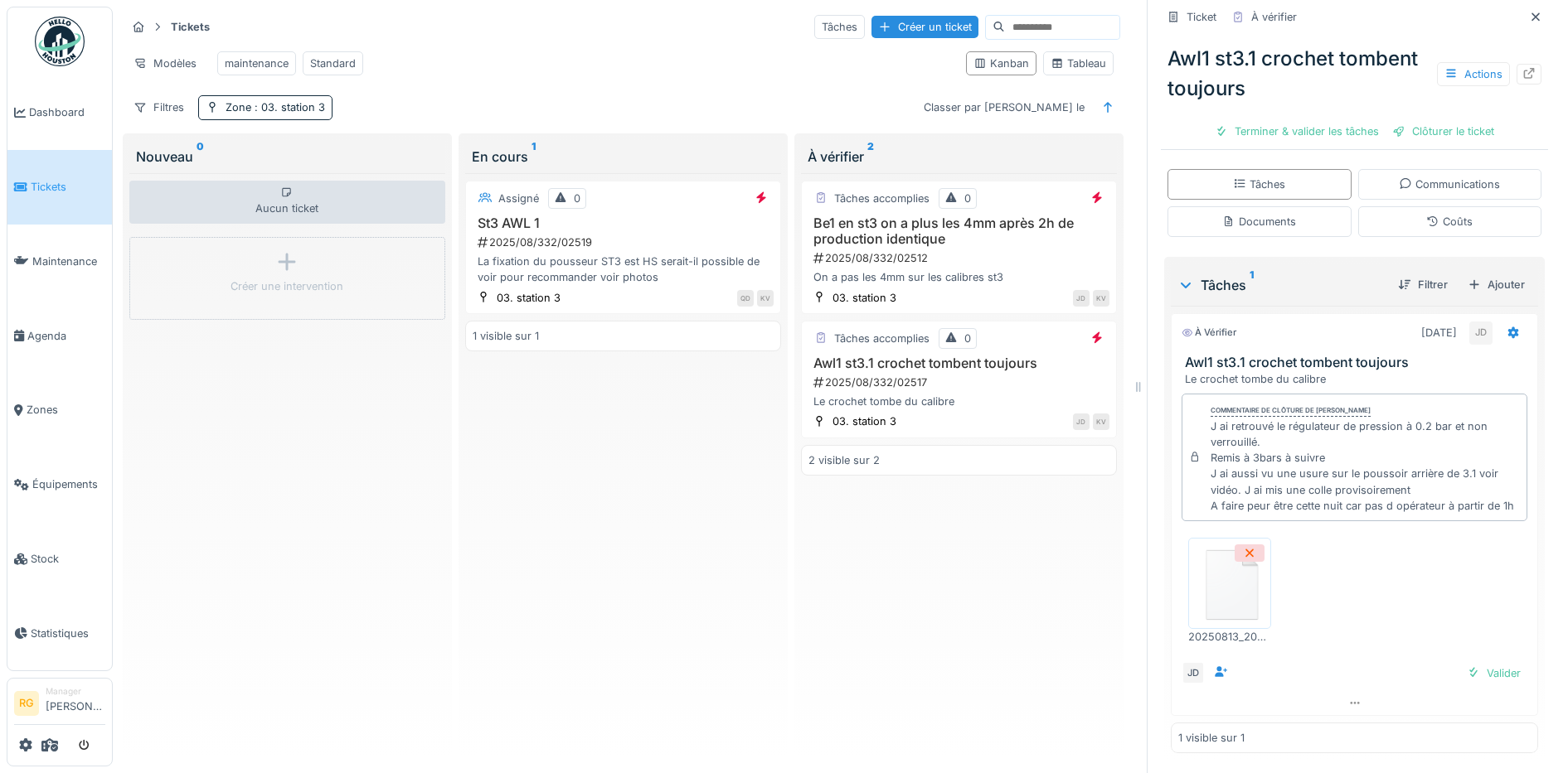
click at [1218, 571] on img at bounding box center [1230, 584] width 74 height 83
